Goal: Task Accomplishment & Management: Use online tool/utility

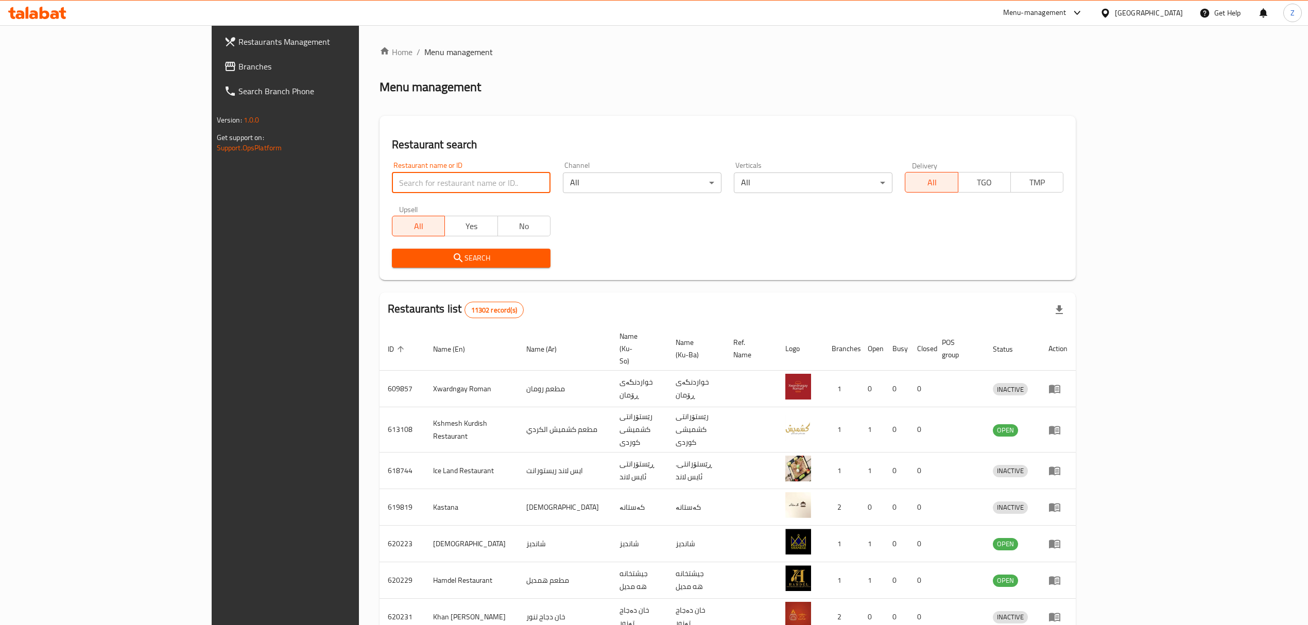
click at [392, 186] on input "search" at bounding box center [471, 183] width 159 height 21
paste input "661596"
type input "661596"
click button "Search" at bounding box center [471, 258] width 159 height 19
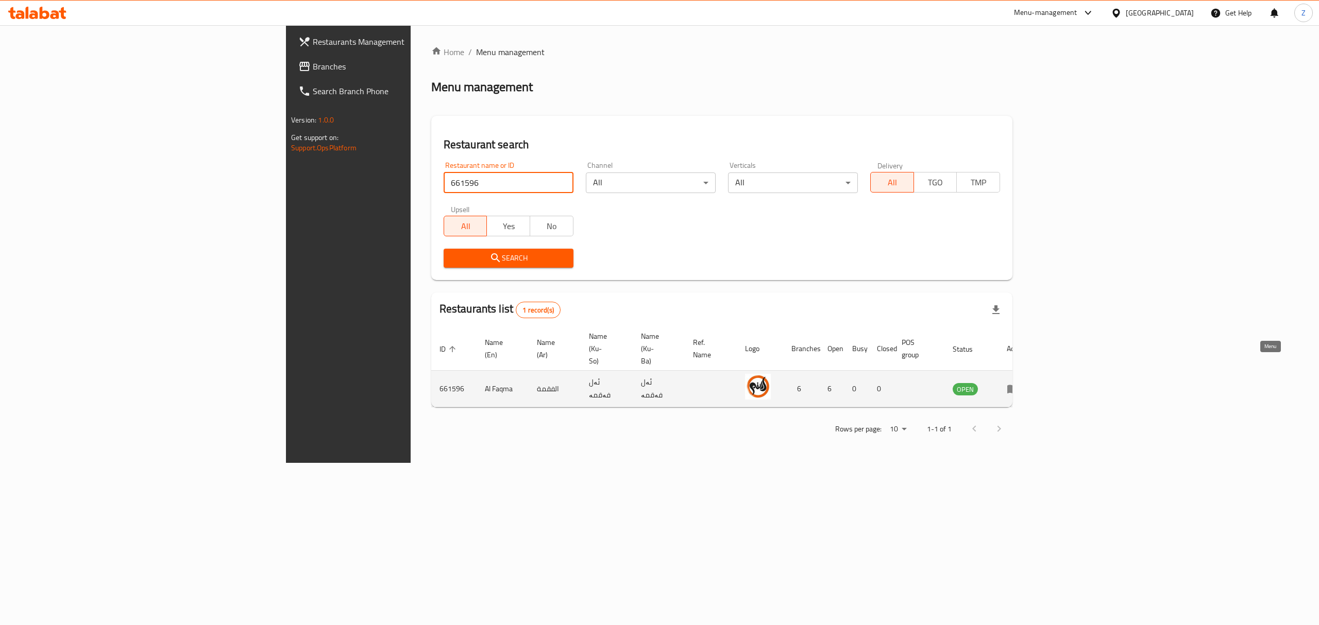
click at [1019, 383] on icon "enhanced table" at bounding box center [1013, 389] width 12 height 12
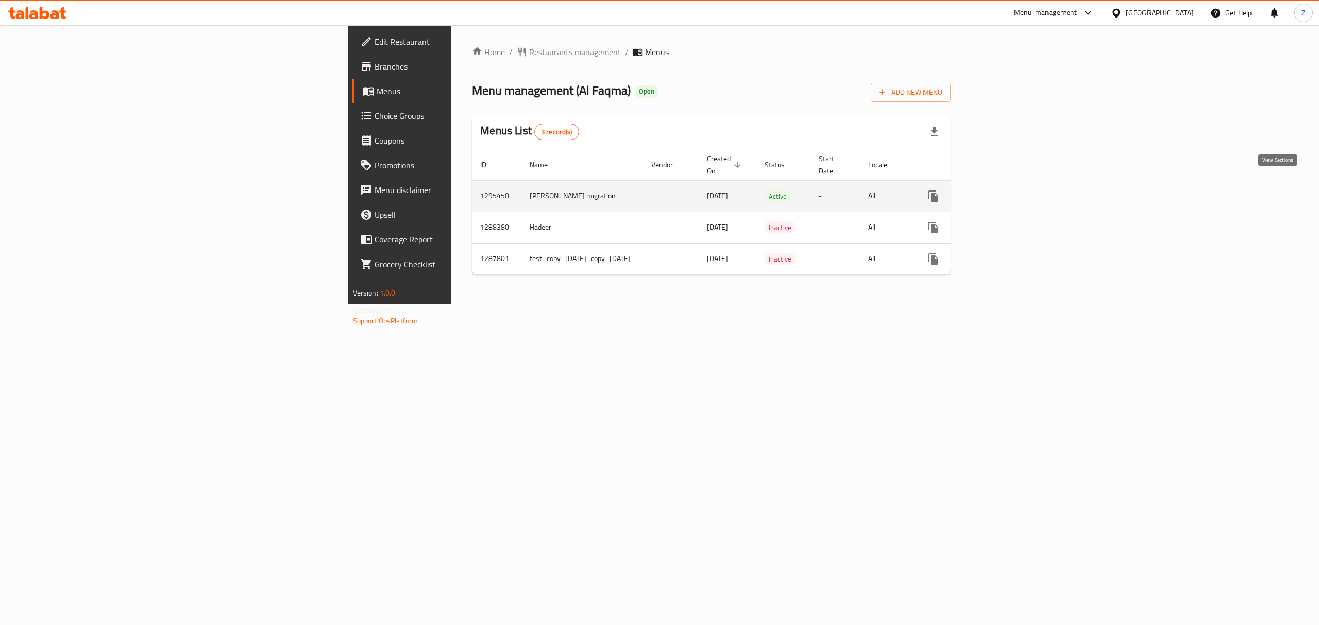
click at [1014, 190] on icon "enhanced table" at bounding box center [1007, 196] width 12 height 12
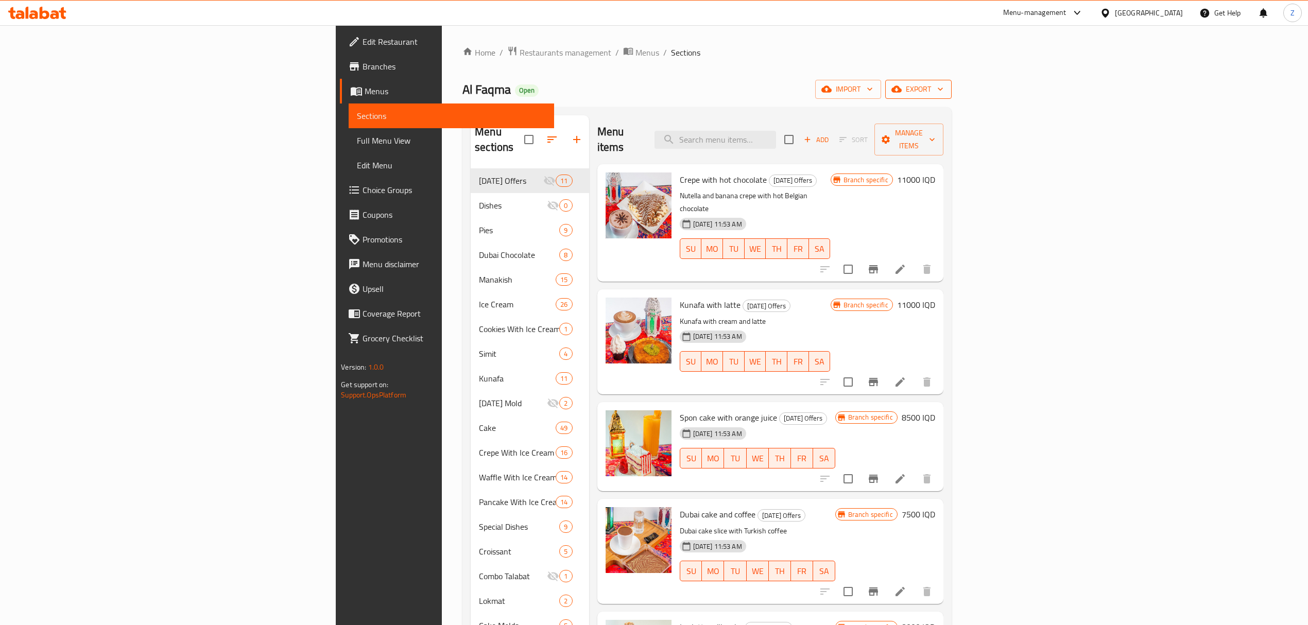
click at [944, 87] on span "export" at bounding box center [919, 89] width 50 height 13
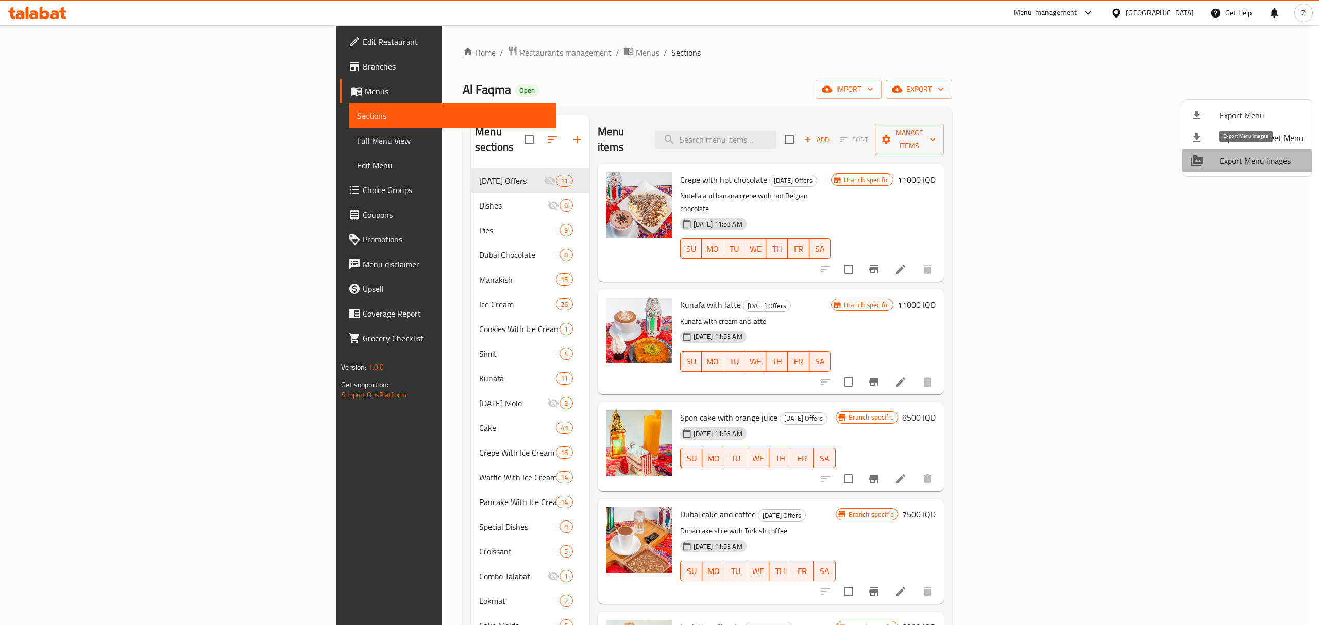
click at [1261, 161] on span "Export Menu images" at bounding box center [1261, 161] width 84 height 12
